Goal: Task Accomplishment & Management: Manage account settings

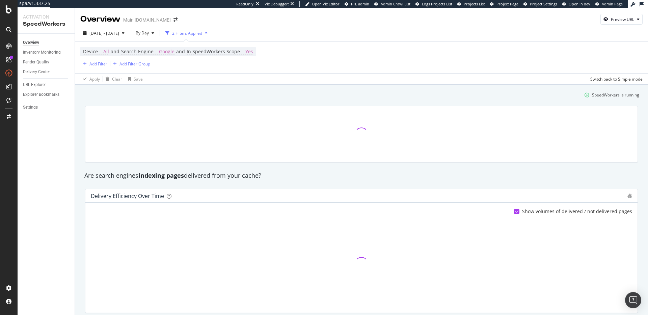
click at [179, 95] on div "SpeedWorkers is running" at bounding box center [361, 94] width 561 height 11
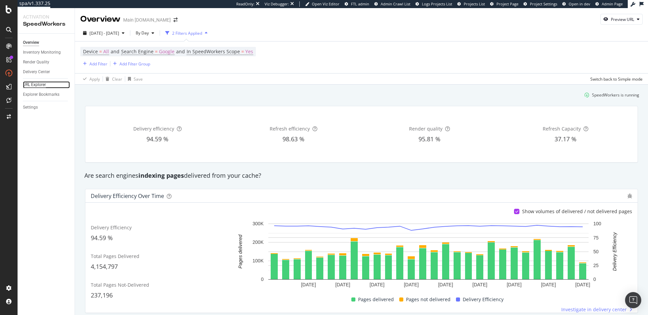
click at [29, 81] on div "URL Explorer" at bounding box center [34, 84] width 23 height 7
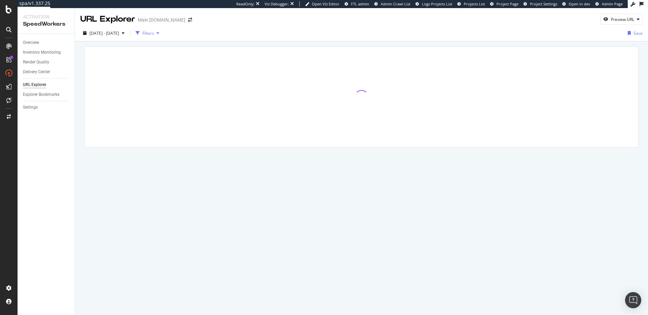
click at [154, 33] on div "Filters" at bounding box center [147, 33] width 11 height 6
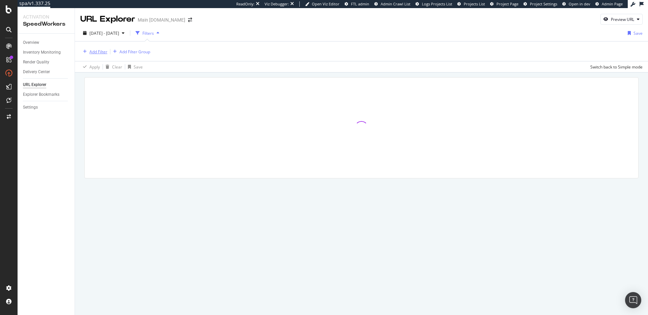
click at [96, 52] on div "Add Filter" at bounding box center [98, 52] width 18 height 6
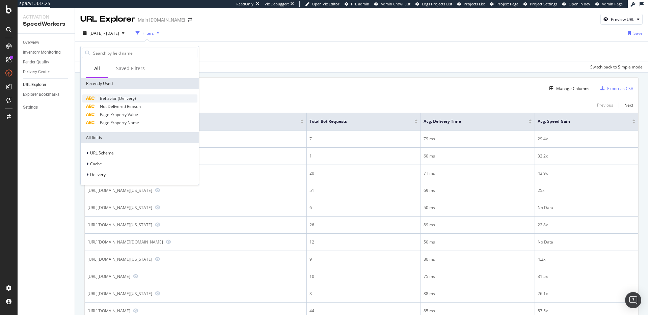
click at [128, 97] on span "Behavior (Delivery)" at bounding box center [118, 99] width 36 height 6
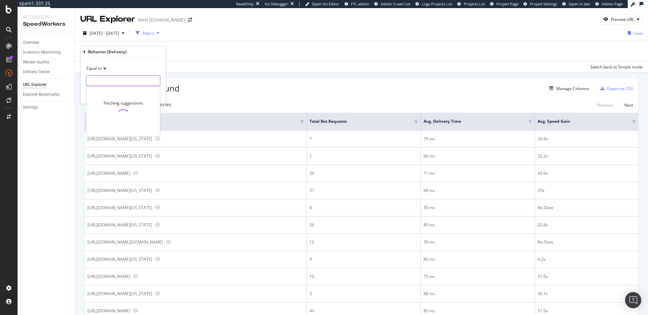
click at [121, 81] on input "text" at bounding box center [123, 80] width 74 height 11
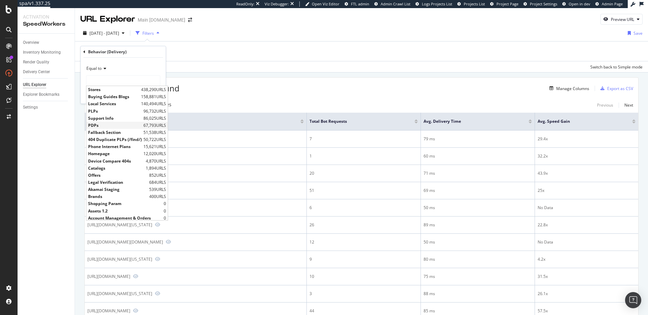
click at [105, 125] on span "PDPs" at bounding box center [115, 126] width 54 height 6
type input "PDPs"
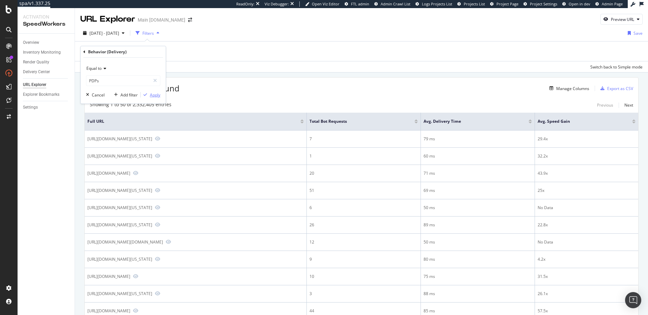
click at [157, 97] on div "Apply" at bounding box center [155, 95] width 10 height 6
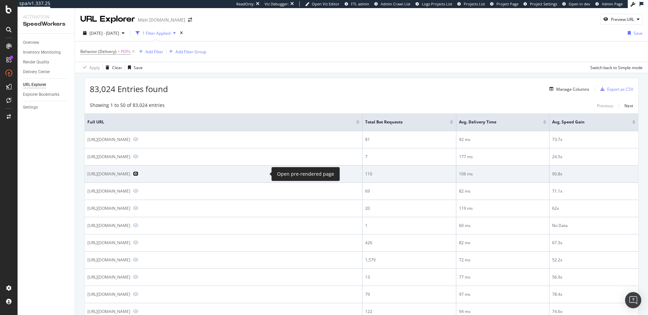
click at [138, 173] on icon "Preview https://www.att.com/es-us/buy/phones/apple-iphone-15-pro-max-512gb-blue…" at bounding box center [135, 174] width 5 height 5
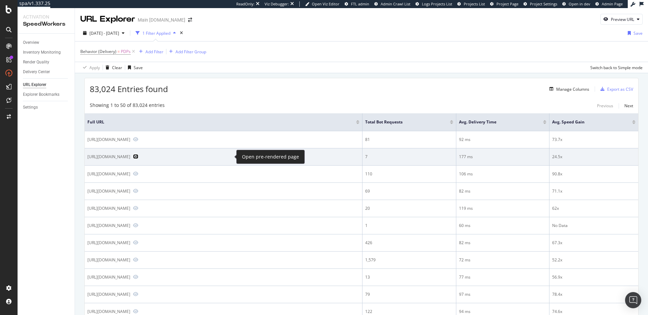
click at [138, 157] on icon "Preview https://www.att.com/buy/phones/blackberry-bold-black-refurbished.html" at bounding box center [135, 156] width 5 height 5
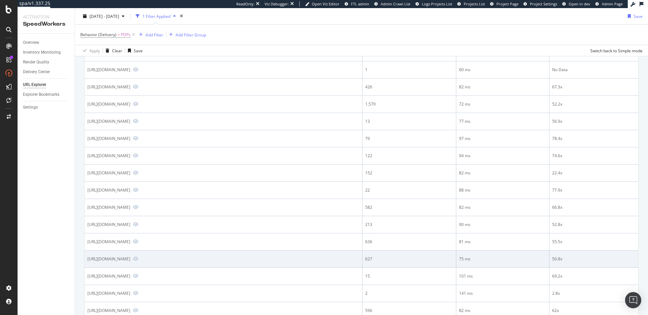
scroll to position [230, 0]
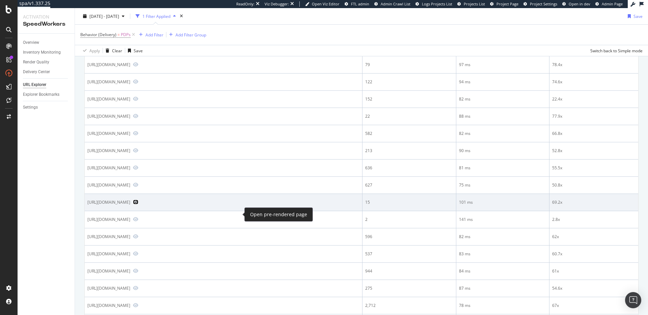
click at [138, 205] on icon "Preview https://www.att.com/es-us/buy/phones/apple-iphone-6-16gb-16gb-silver.ht…" at bounding box center [135, 202] width 5 height 5
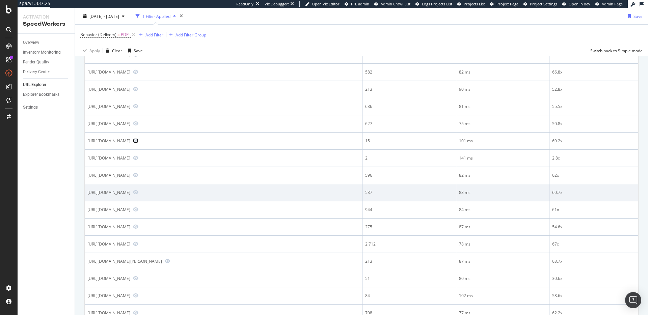
scroll to position [292, 0]
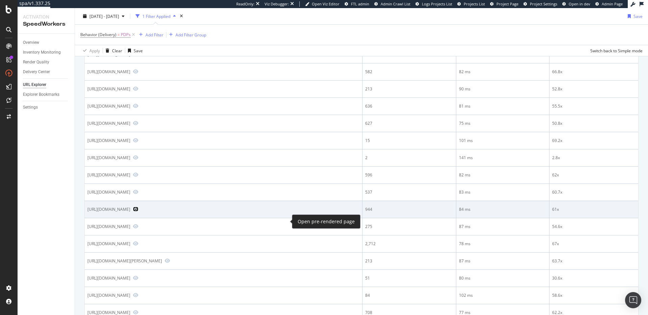
click at [138, 212] on icon "Preview https://www.att.com/buy/tablets/apple-ipad-pro-11-inch-nano-texture-gla…" at bounding box center [135, 209] width 5 height 5
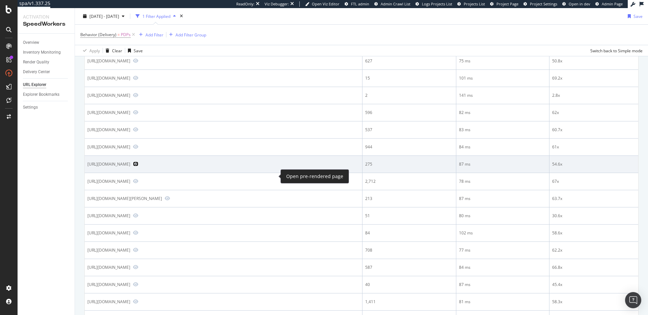
click at [138, 166] on icon "Preview https://www.att.com/buy/accessories/Headphones/att-essentials-true-wire…" at bounding box center [135, 164] width 5 height 5
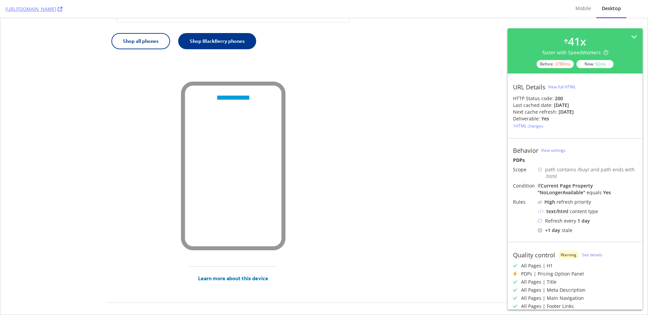
scroll to position [217, 0]
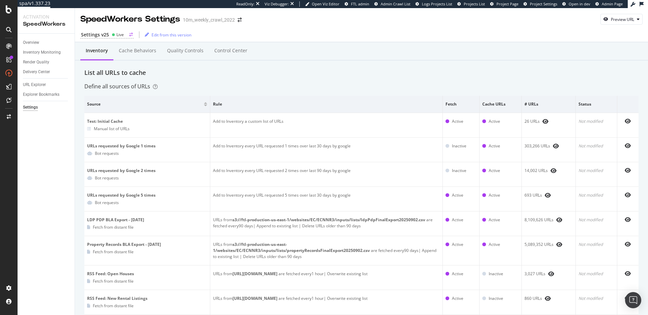
click at [120, 35] on div "Live" at bounding box center [119, 35] width 7 height 6
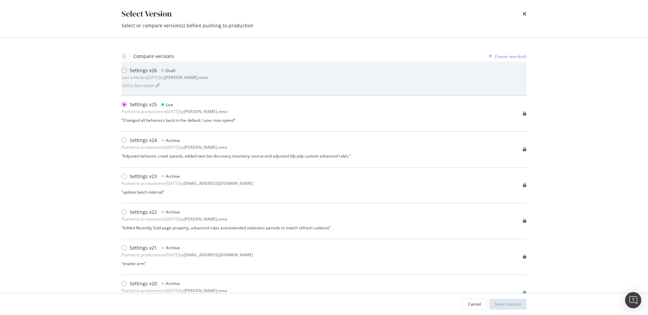
click at [242, 79] on div "Settings v26 Draft Last edited on 2025 Sep 11th by dan.reno Add a description" at bounding box center [324, 78] width 405 height 23
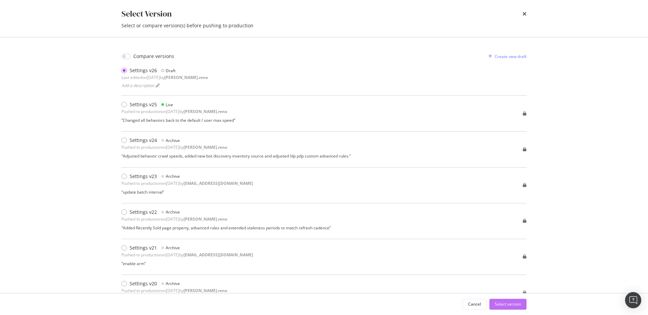
click at [506, 307] on div "Select version" at bounding box center [508, 304] width 26 height 6
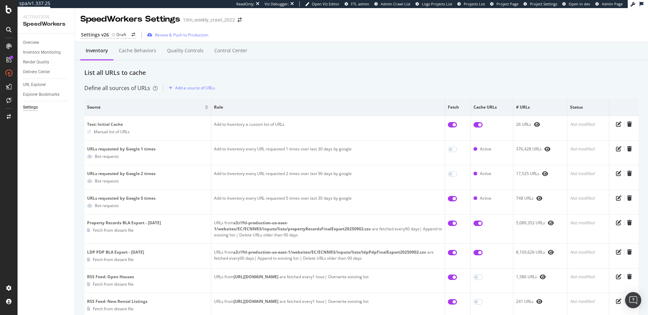
click at [373, 92] on div "Define all sources of URLs Add a source of URLs" at bounding box center [361, 88] width 554 height 11
click at [33, 44] on div "Overview" at bounding box center [31, 42] width 16 height 7
click at [132, 50] on div "Cache behaviors" at bounding box center [137, 50] width 37 height 7
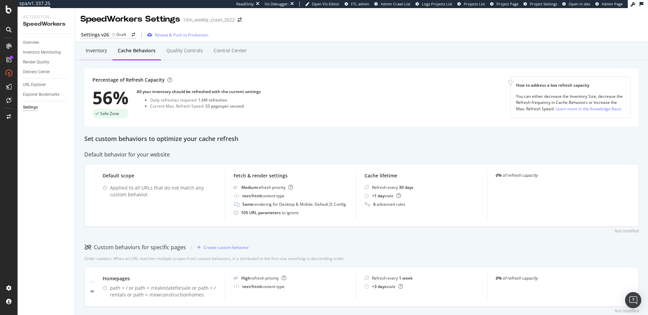
click at [93, 51] on div "Inventory" at bounding box center [96, 50] width 21 height 7
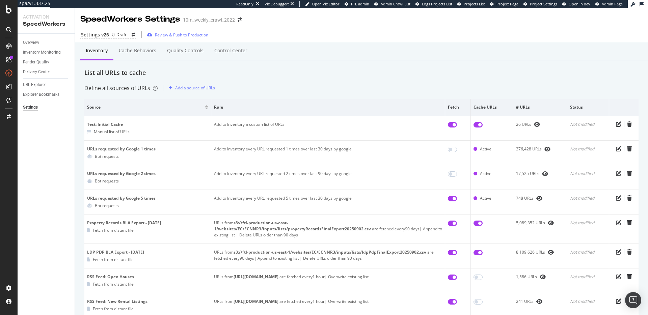
scroll to position [1, 0]
click at [129, 52] on div "Cache behaviors" at bounding box center [137, 49] width 37 height 7
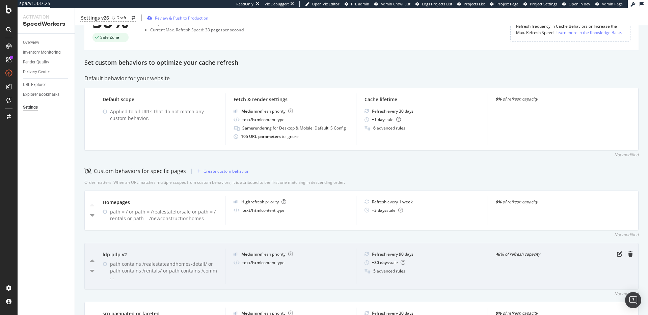
scroll to position [113, 0]
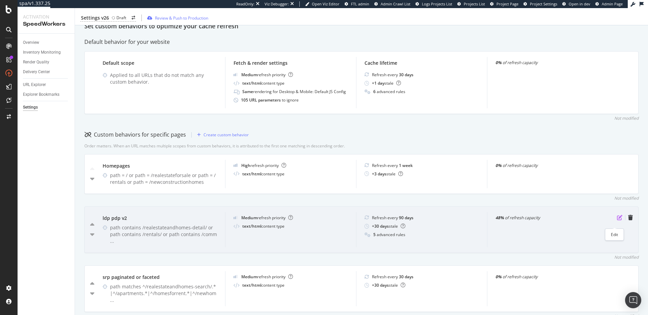
click at [617, 220] on icon "pen-to-square" at bounding box center [619, 217] width 5 height 5
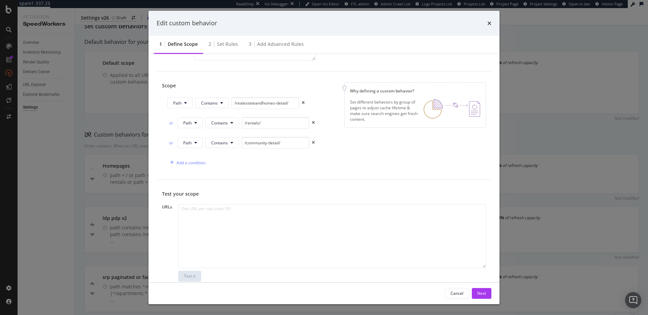
scroll to position [0, 0]
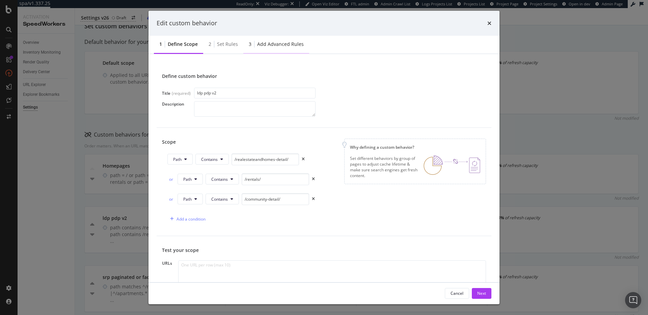
click at [282, 41] on div "Add advanced rules" at bounding box center [280, 44] width 47 height 7
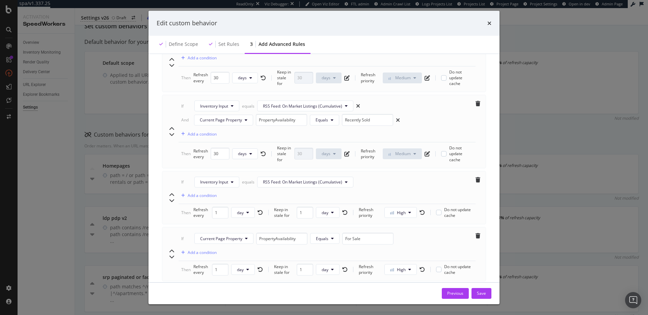
scroll to position [409, 0]
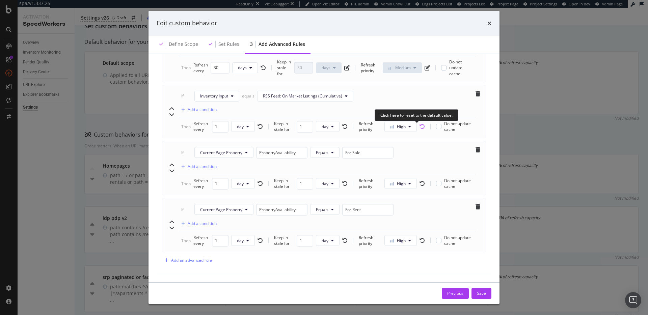
click at [420, 129] on icon "rotate-left" at bounding box center [422, 126] width 5 height 5
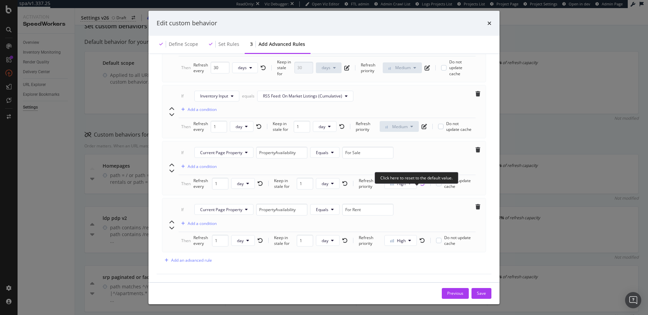
click at [420, 186] on icon "rotate-left" at bounding box center [422, 183] width 5 height 5
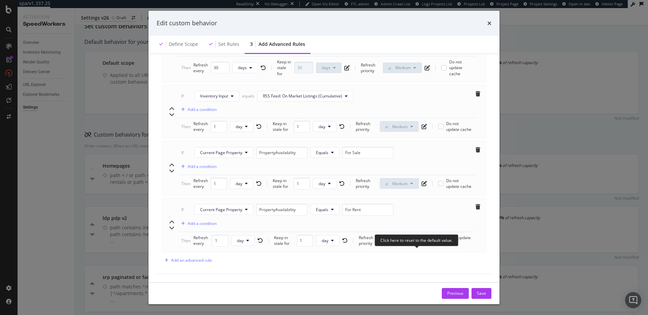
click at [420, 243] on icon "rotate-left" at bounding box center [422, 240] width 5 height 5
click at [485, 294] on div "Save" at bounding box center [481, 294] width 9 height 6
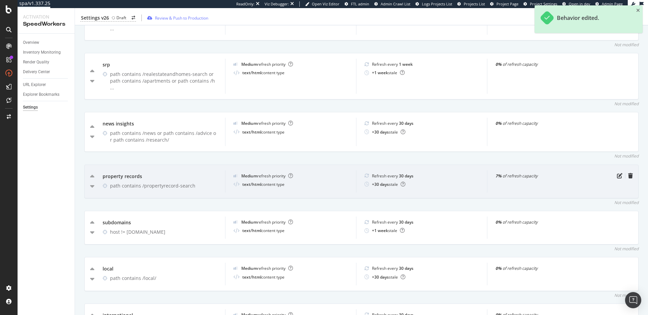
scroll to position [393, 0]
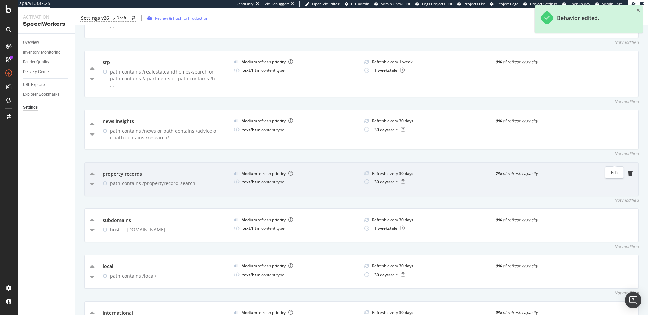
click at [617, 171] on icon "pen-to-square" at bounding box center [619, 173] width 5 height 5
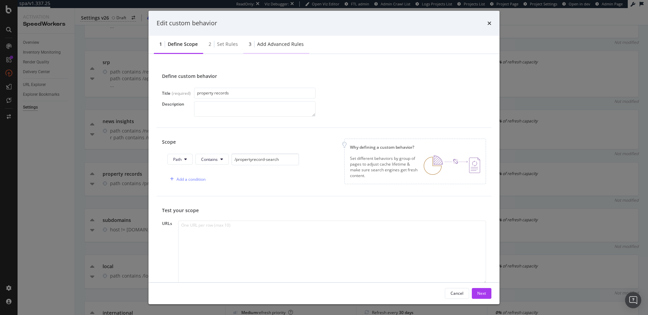
click at [285, 45] on div "Add advanced rules" at bounding box center [280, 44] width 47 height 7
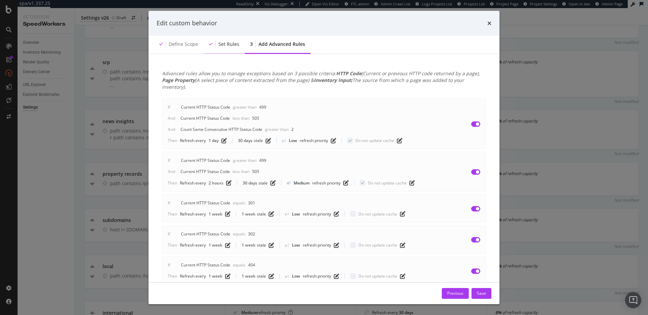
click at [216, 44] on div "Set rules" at bounding box center [224, 44] width 41 height 19
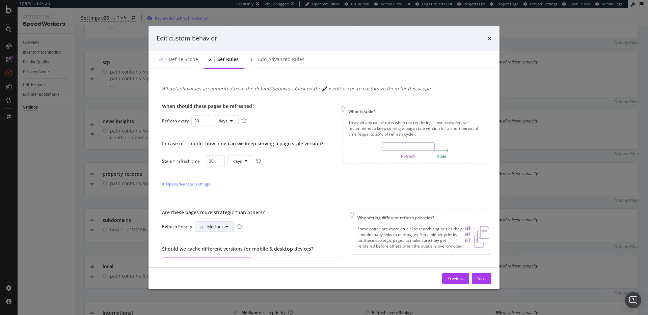
click at [211, 227] on span "Medium" at bounding box center [215, 227] width 16 height 6
click at [215, 264] on span "High" at bounding box center [209, 265] width 16 height 6
click at [484, 278] on div "Next" at bounding box center [481, 279] width 9 height 6
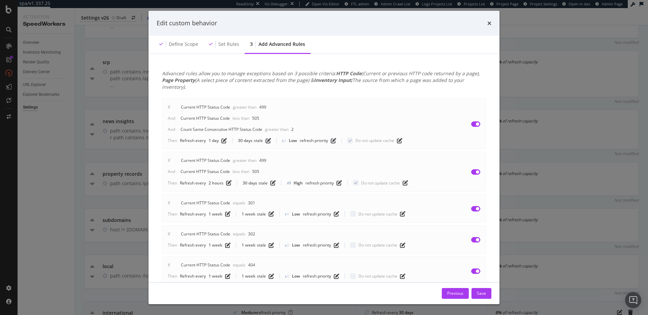
click at [479, 297] on div "Save" at bounding box center [481, 294] width 9 height 10
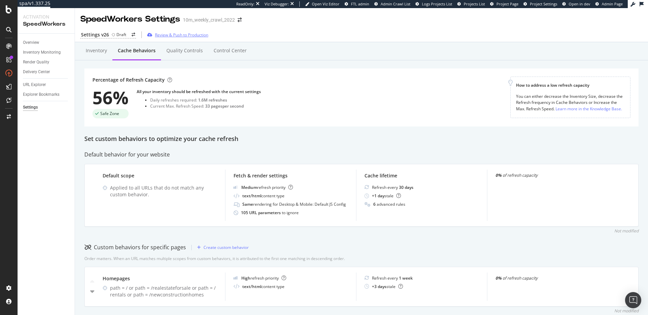
click at [175, 36] on div "Review & Push to Production" at bounding box center [181, 35] width 53 height 6
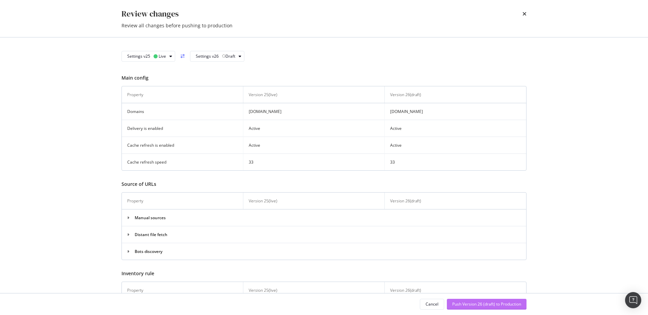
click at [466, 305] on div "Push Version 26 (draft) to Production" at bounding box center [486, 304] width 69 height 6
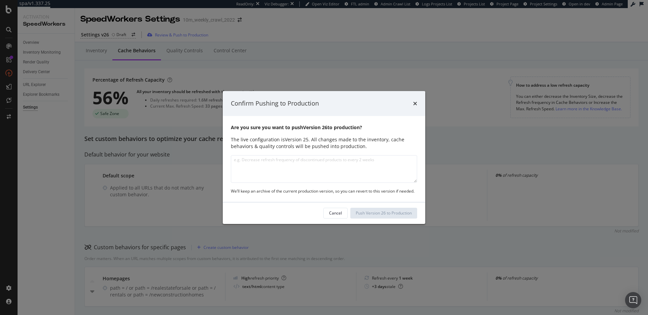
click at [323, 172] on textarea "modal" at bounding box center [324, 169] width 186 height 28
type textarea "Prioritized"
type textarea "Prioritized Property Records page caching/refreshing"
click at [384, 210] on div "Push Version 26 to Production" at bounding box center [384, 213] width 56 height 10
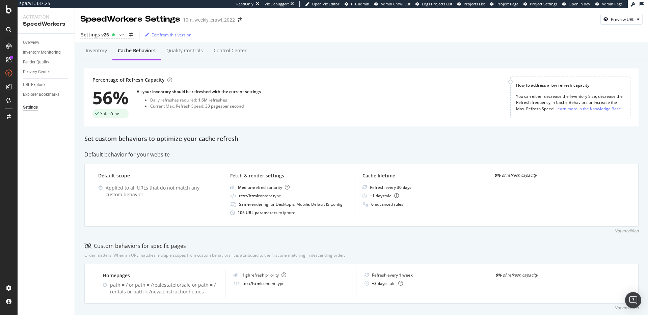
click at [271, 141] on div "Set custom behaviors to optimize your cache refresh" at bounding box center [361, 139] width 554 height 9
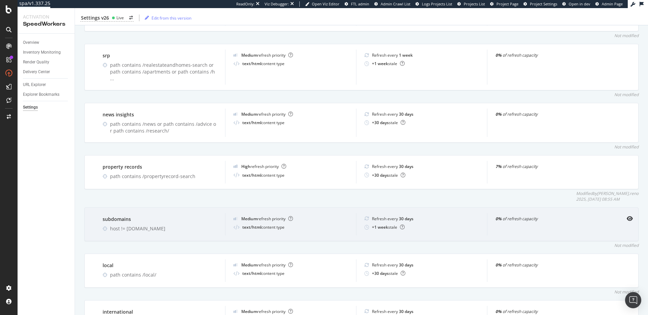
scroll to position [446, 0]
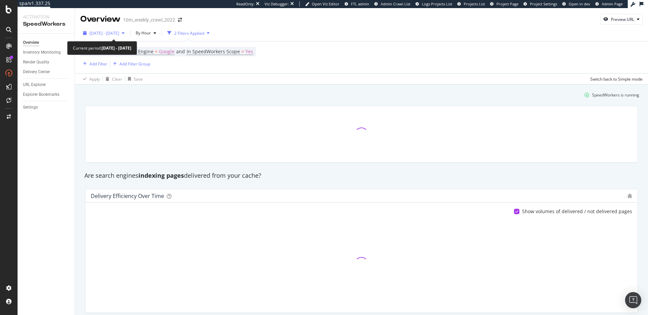
click at [115, 29] on div "2025 Aug. 15th - Sep. 11th" at bounding box center [103, 33] width 47 height 10
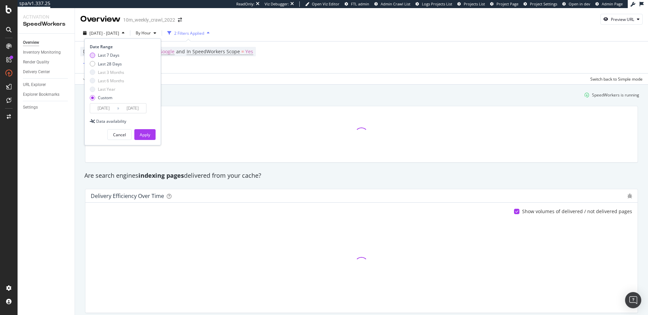
click at [103, 53] on div "Last 7 Days" at bounding box center [109, 55] width 22 height 6
type input "2025/09/06"
type input "2025/09/12"
click at [150, 132] on div "Apply" at bounding box center [145, 135] width 10 height 6
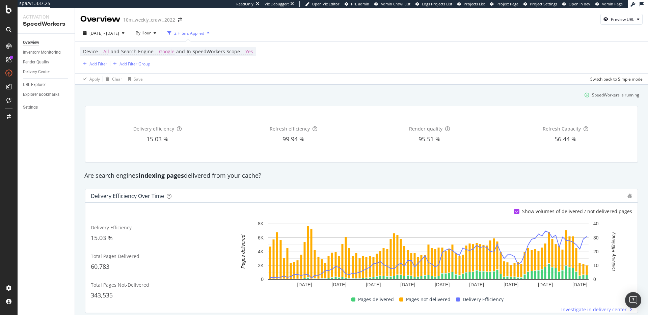
drag, startPoint x: 281, startPoint y: 94, endPoint x: 243, endPoint y: 100, distance: 38.5
click at [281, 93] on div "SpeedWorkers is running" at bounding box center [361, 94] width 561 height 11
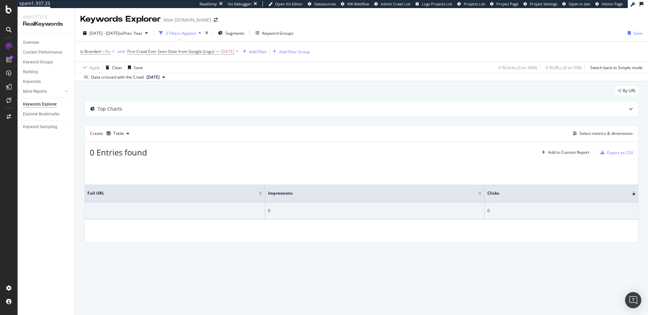
click at [374, 165] on div "Full URL Impressions Clicks 0 0" at bounding box center [362, 202] width 554 height 81
click at [226, 161] on div "0 Entries found Add to Custom Report Export as CSV Full URL Impressions Clicks …" at bounding box center [361, 191] width 554 height 101
click at [165, 76] on icon at bounding box center [163, 77] width 3 height 4
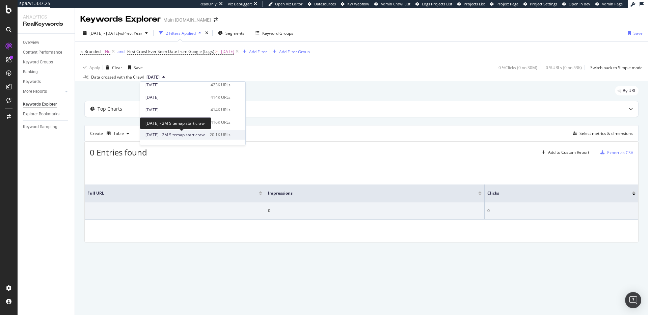
click at [174, 136] on span "2024 Sep. 4th - 2M Sitemap start crawl" at bounding box center [176, 135] width 60 height 6
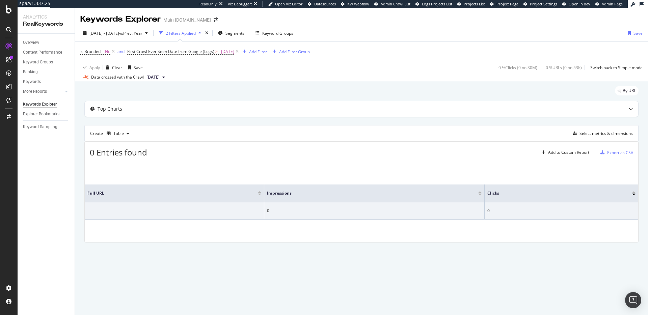
click at [165, 78] on icon at bounding box center [163, 77] width 3 height 4
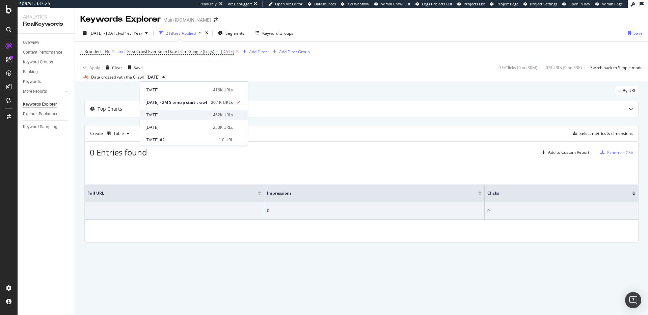
click at [179, 114] on div "2024 May. 17th" at bounding box center [177, 115] width 63 height 6
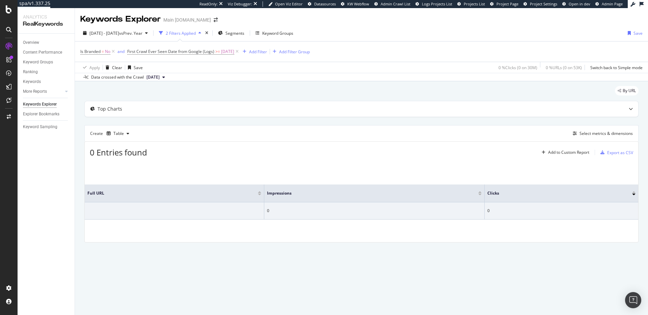
click at [165, 78] on icon at bounding box center [163, 77] width 3 height 4
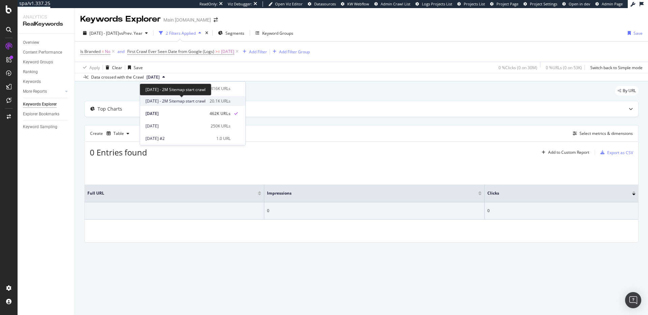
click at [173, 99] on span "2024 Sep. 4th - 2M Sitemap start crawl" at bounding box center [176, 101] width 60 height 6
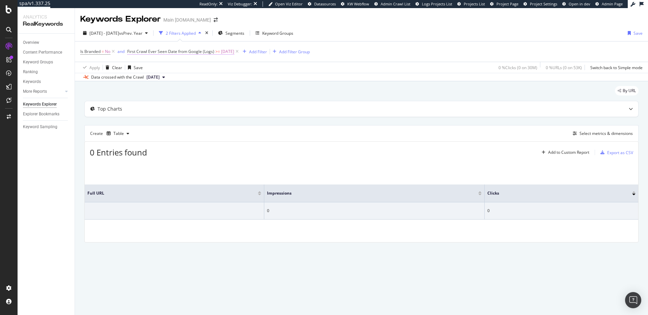
click at [183, 50] on span "First Crawl Ever Seen Date from Google (Logs)" at bounding box center [170, 52] width 87 height 6
click at [275, 92] on div "By URL" at bounding box center [361, 93] width 554 height 15
click at [208, 52] on span "First Crawl Ever Seen Date from Google (Logs)" at bounding box center [170, 52] width 87 height 6
drag, startPoint x: 273, startPoint y: 83, endPoint x: 268, endPoint y: 90, distance: 9.0
click at [273, 83] on div "By URL Top Charts Create Table Select metrics & dimensions 0 Entries found Add …" at bounding box center [361, 173] width 573 height 185
